Goal: Task Accomplishment & Management: Manage account settings

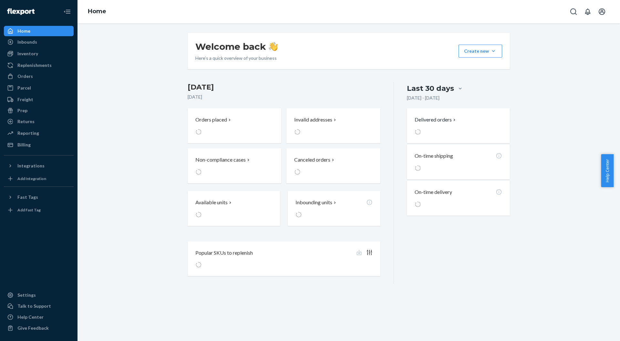
click at [235, 84] on h3 "[DATE]" at bounding box center [284, 87] width 193 height 10
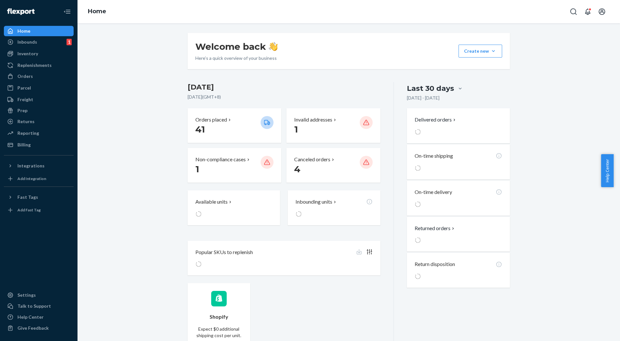
click at [304, 118] on p "Invalid addresses" at bounding box center [313, 119] width 38 height 7
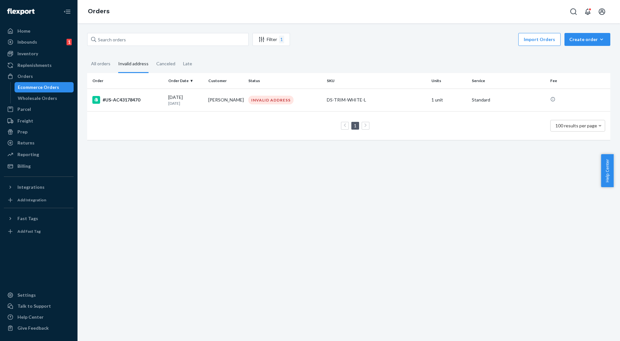
click at [143, 100] on div "#US-AC43178470" at bounding box center [127, 100] width 71 height 8
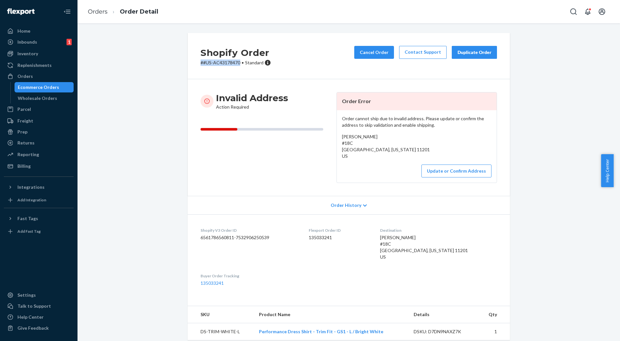
drag, startPoint x: 235, startPoint y: 60, endPoint x: 194, endPoint y: 60, distance: 41.7
click at [194, 60] on div "Shopify Order # #US-AC43178470 • Standard Cancel Order Contact Support Duplicat…" at bounding box center [349, 56] width 322 height 46
copy p "# #US-AC43178470"
click at [468, 169] on button "Update or Confirm Address" at bounding box center [456, 170] width 70 height 13
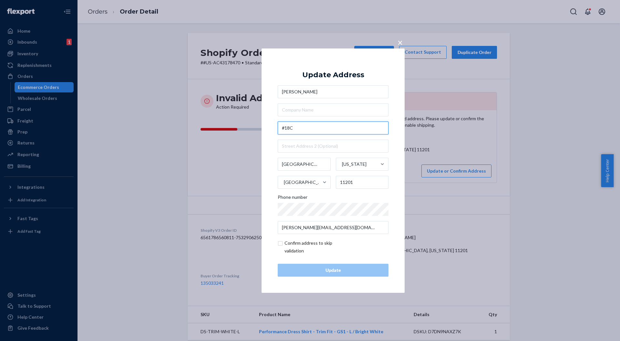
click at [287, 129] on input "#18C" at bounding box center [333, 127] width 111 height 13
click at [304, 126] on input "#18C" at bounding box center [333, 127] width 111 height 13
click at [307, 128] on input "#18C" at bounding box center [333, 127] width 111 height 13
paste input "[STREET_ADDRESS][PERSON_NAME]"
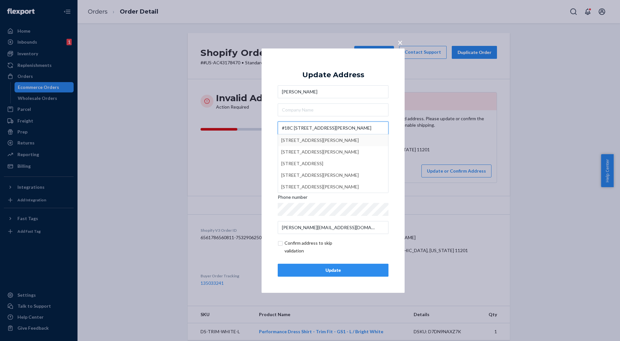
type input "#18C [STREET_ADDRESS][PERSON_NAME]"
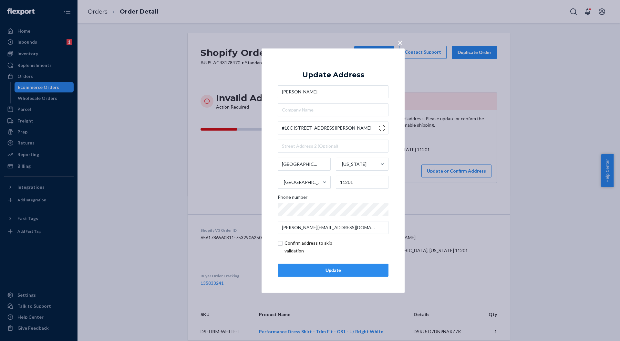
type input "Brooklyn - [US_STATE]"
type input "[STREET_ADDRESS][PERSON_NAME]"
click at [293, 143] on input "text" at bounding box center [333, 145] width 111 height 13
click at [274, 156] on div "× Update Address [PERSON_NAME] [STREET_ADDRESS][PERSON_NAME][US_STATE][US_STATE…" at bounding box center [333, 170] width 143 height 244
click at [282, 149] on input "18C" at bounding box center [333, 145] width 111 height 13
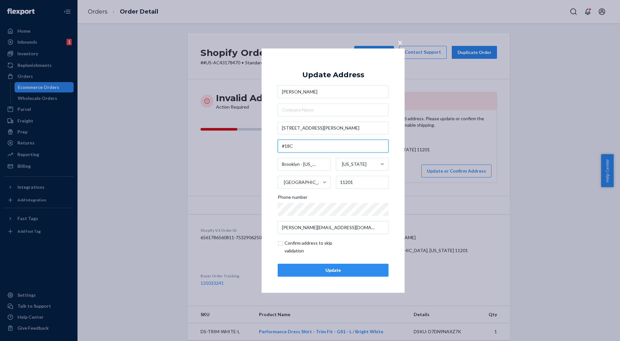
type input "#18C"
click at [327, 268] on div "Update" at bounding box center [333, 270] width 100 height 6
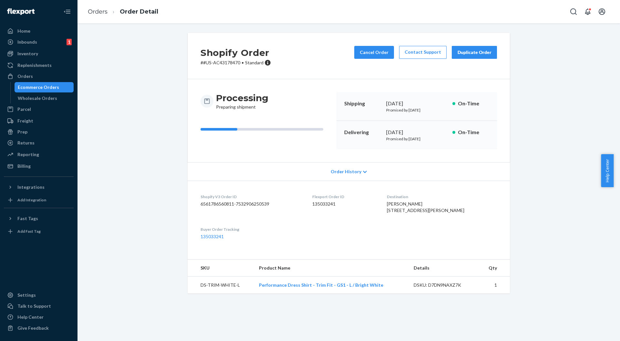
click at [28, 43] on div "Inbounds" at bounding box center [27, 42] width 20 height 6
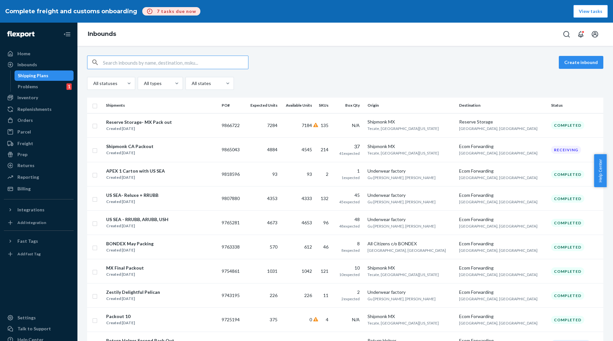
click at [143, 148] on div "Shipmonk CA Packout" at bounding box center [129, 146] width 47 height 6
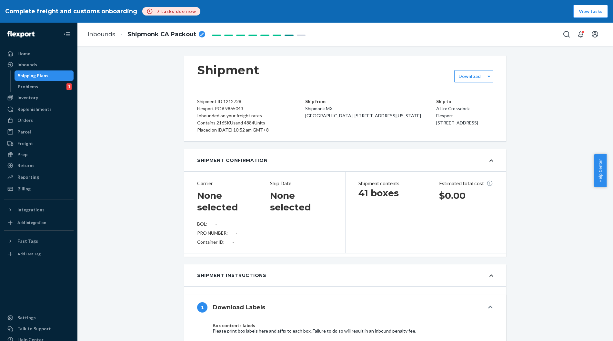
type input "1753986931"
type input "[URL][DOMAIN_NAME]"
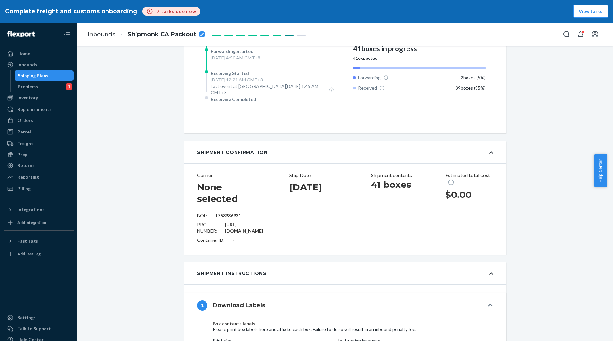
scroll to position [202, 0]
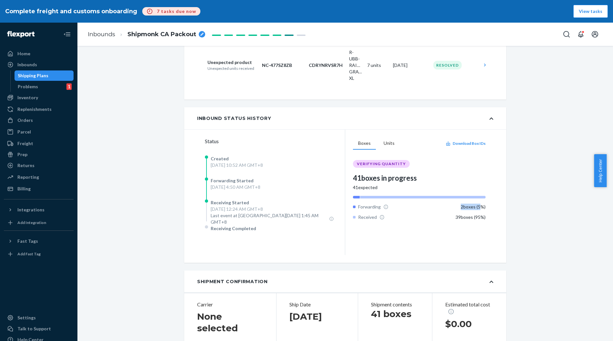
drag, startPoint x: 452, startPoint y: 214, endPoint x: 477, endPoint y: 213, distance: 24.9
click at [477, 210] on div "Forwarding 2 boxes ( 5 %)" at bounding box center [419, 206] width 133 height 6
click at [434, 231] on div "Boxes Units Download Box IDs VERIFYING QUANTITY 41 boxes in progress 41 expecte…" at bounding box center [419, 192] width 133 height 110
drag, startPoint x: 450, startPoint y: 221, endPoint x: 484, endPoint y: 222, distance: 33.3
click at [484, 222] on div "Boxes Units Download Box IDs VERIFYING QUANTITY 41 boxes in progress 41 expecte…" at bounding box center [419, 191] width 148 height 125
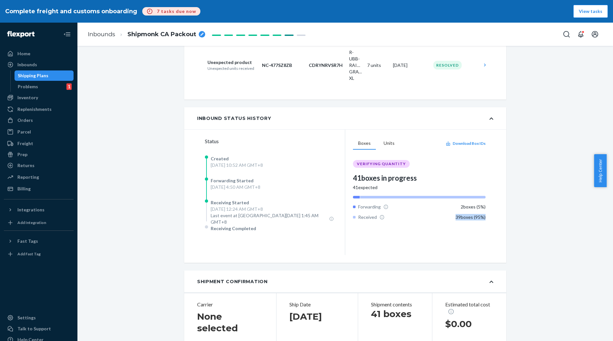
click at [478, 228] on div "Boxes Units Download Box IDs VERIFYING QUANTITY 41 boxes in progress 41 expecte…" at bounding box center [419, 192] width 133 height 110
drag, startPoint x: 454, startPoint y: 214, endPoint x: 487, endPoint y: 213, distance: 32.9
click at [487, 213] on div "Boxes Units Download Box IDs VERIFYING QUANTITY 41 boxes in progress 41 expecte…" at bounding box center [419, 191] width 148 height 125
click at [481, 220] on div "39 boxes ( 95 %)" at bounding box center [471, 217] width 30 height 6
click at [384, 209] on icon at bounding box center [386, 206] width 5 height 5
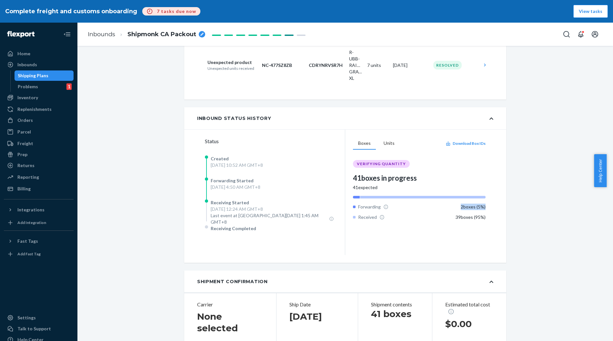
drag, startPoint x: 457, startPoint y: 210, endPoint x: 490, endPoint y: 213, distance: 33.1
click at [489, 213] on div "Boxes Units Download Box IDs VERIFYING QUANTITY 41 boxes in progress 41 expecte…" at bounding box center [419, 191] width 148 height 125
click at [497, 212] on div "Status Created [DATE] 10:52 AM GMT+8 Forwarding Started [DATE] 4:50 AM GMT+8 Re…" at bounding box center [345, 195] width 322 height 133
click at [384, 147] on button "Units" at bounding box center [389, 143] width 21 height 12
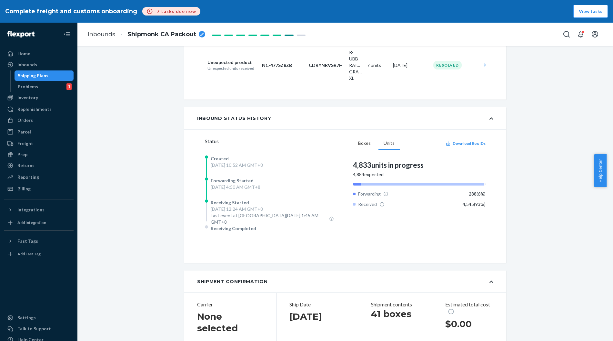
click at [366, 149] on button "Boxes" at bounding box center [364, 143] width 23 height 12
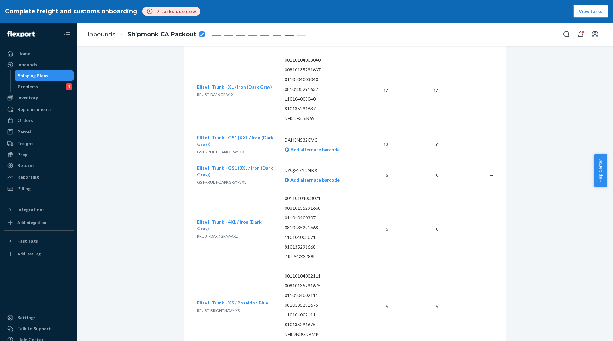
scroll to position [3474, 0]
drag, startPoint x: 438, startPoint y: 132, endPoint x: 447, endPoint y: 131, distance: 8.4
click at [447, 131] on tr "Elite II Trunk - GS1 (XXL / Iron (Dark Gray)) GS1-RRUBT-DARKGRAY-XXL DAHSN532CV…" at bounding box center [345, 144] width 296 height 30
drag, startPoint x: 420, startPoint y: 166, endPoint x: 440, endPoint y: 168, distance: 20.1
click at [440, 168] on tr "Elite II Trunk - GS1 (3XL / Iron (Dark Gray)) GS1-RRUBT-DARKGRAY-3XL DYQ247YDNK…" at bounding box center [345, 175] width 296 height 30
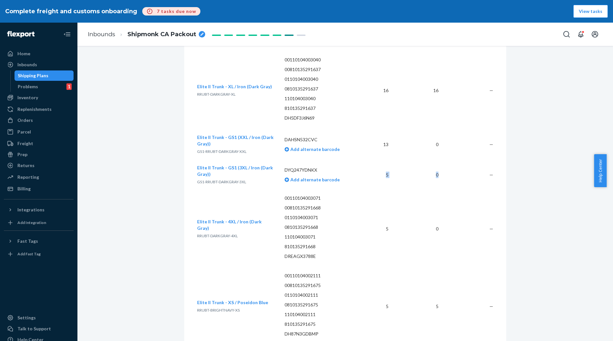
click at [426, 174] on td "0" at bounding box center [419, 175] width 50 height 30
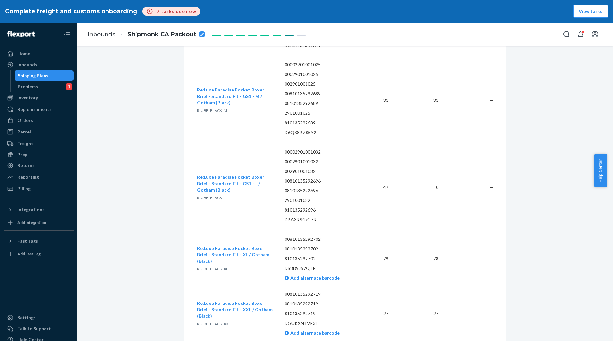
scroll to position [8985, 0]
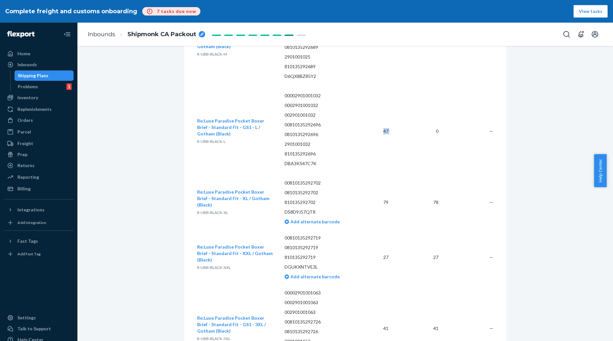
drag, startPoint x: 363, startPoint y: 120, endPoint x: 425, endPoint y: 121, distance: 61.7
click at [425, 121] on tr "Re:Luxe Paradise Pocket Boxer Brief - Standard Fit - GS1 - L / Gotham (Black) R…" at bounding box center [345, 131] width 296 height 87
click at [433, 129] on td "0" at bounding box center [419, 131] width 50 height 87
click at [430, 131] on td "0" at bounding box center [419, 131] width 50 height 87
click at [20, 52] on div "Home" at bounding box center [23, 53] width 13 height 6
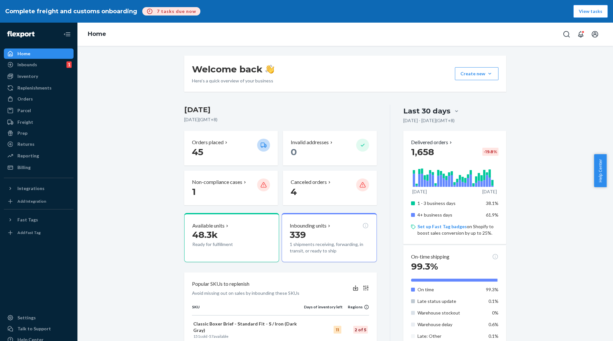
click at [163, 143] on div "Welcome back Here’s a quick overview of your business Create new Create new inb…" at bounding box center [345, 329] width 526 height 547
click at [157, 166] on div "Welcome back Here’s a quick overview of your business Create new Create new inb…" at bounding box center [345, 329] width 526 height 547
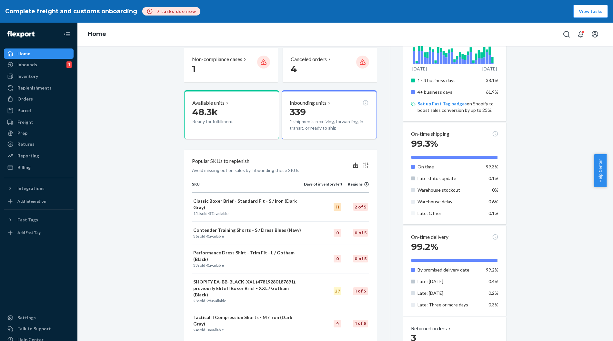
scroll to position [37, 0]
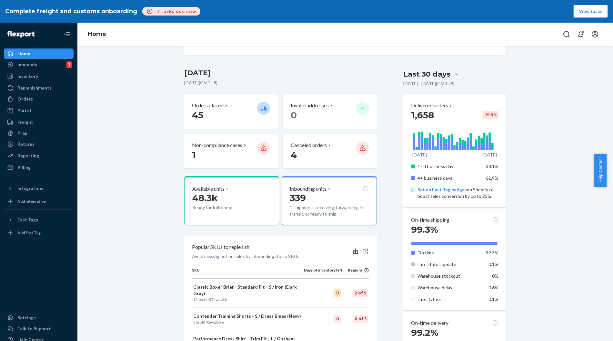
click at [195, 73] on h3 "[DATE]" at bounding box center [280, 73] width 193 height 10
